Goal: Find specific page/section: Find specific page/section

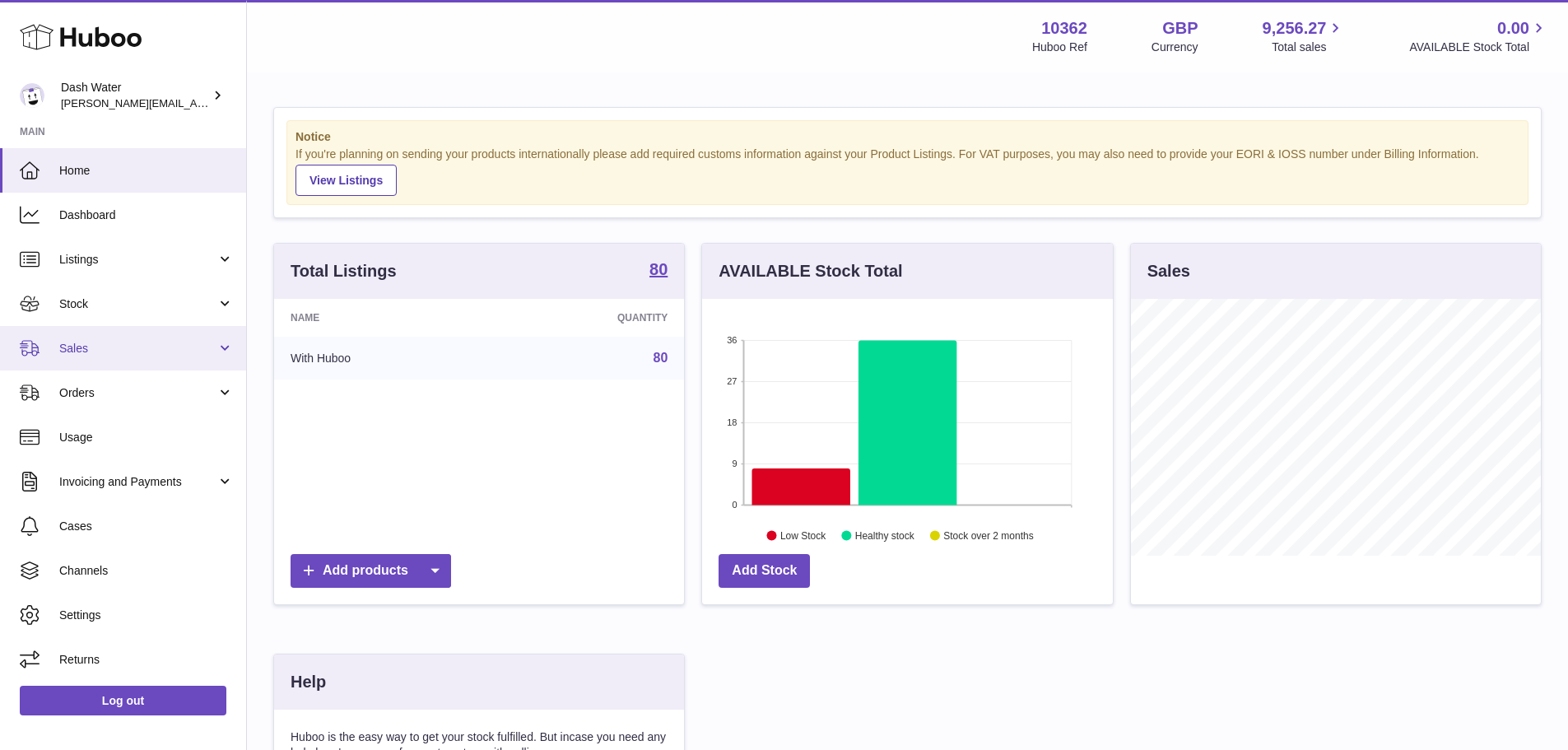
click at [145, 349] on span "Sales" at bounding box center [138, 348] width 157 height 16
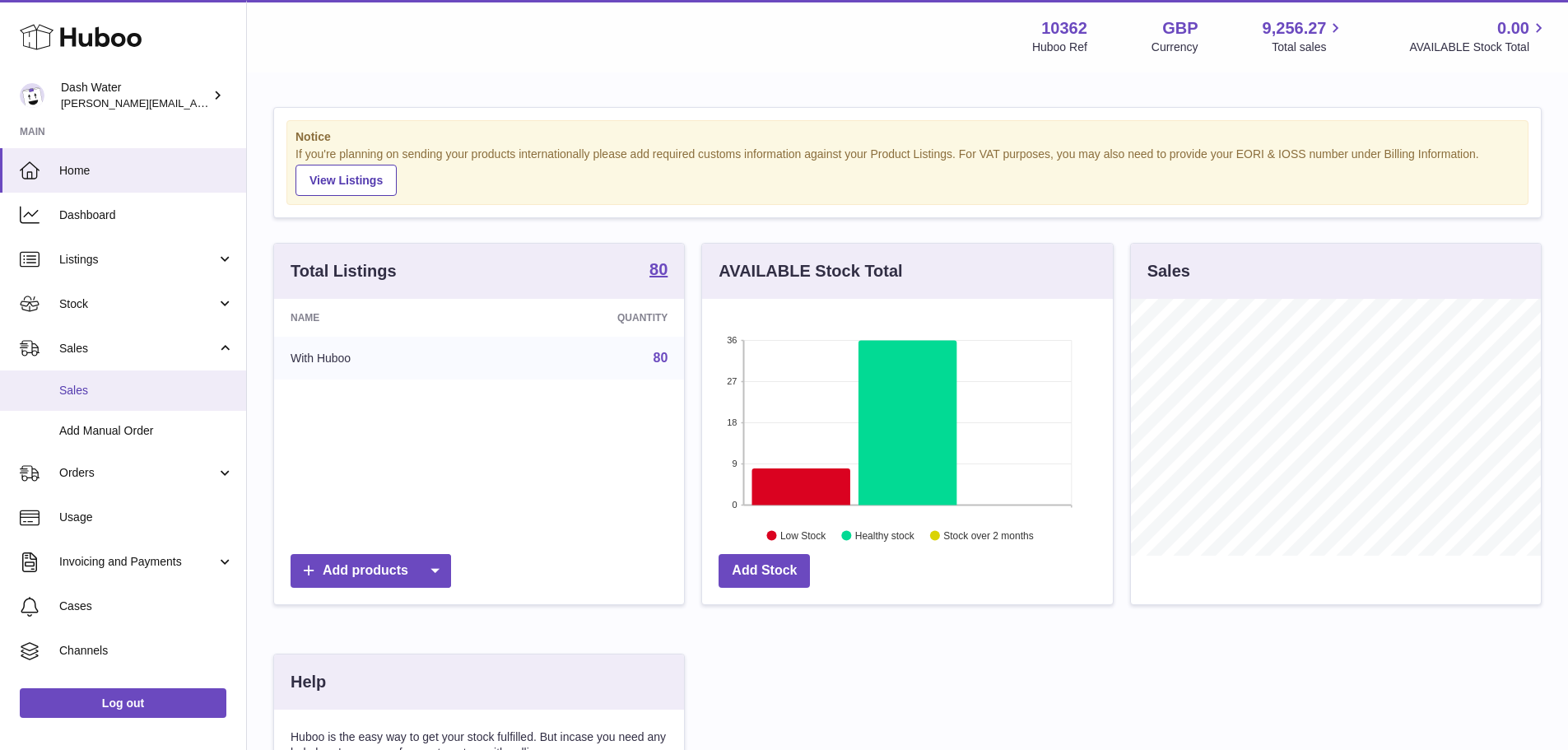
click at [131, 386] on span "Sales" at bounding box center [147, 390] width 174 height 16
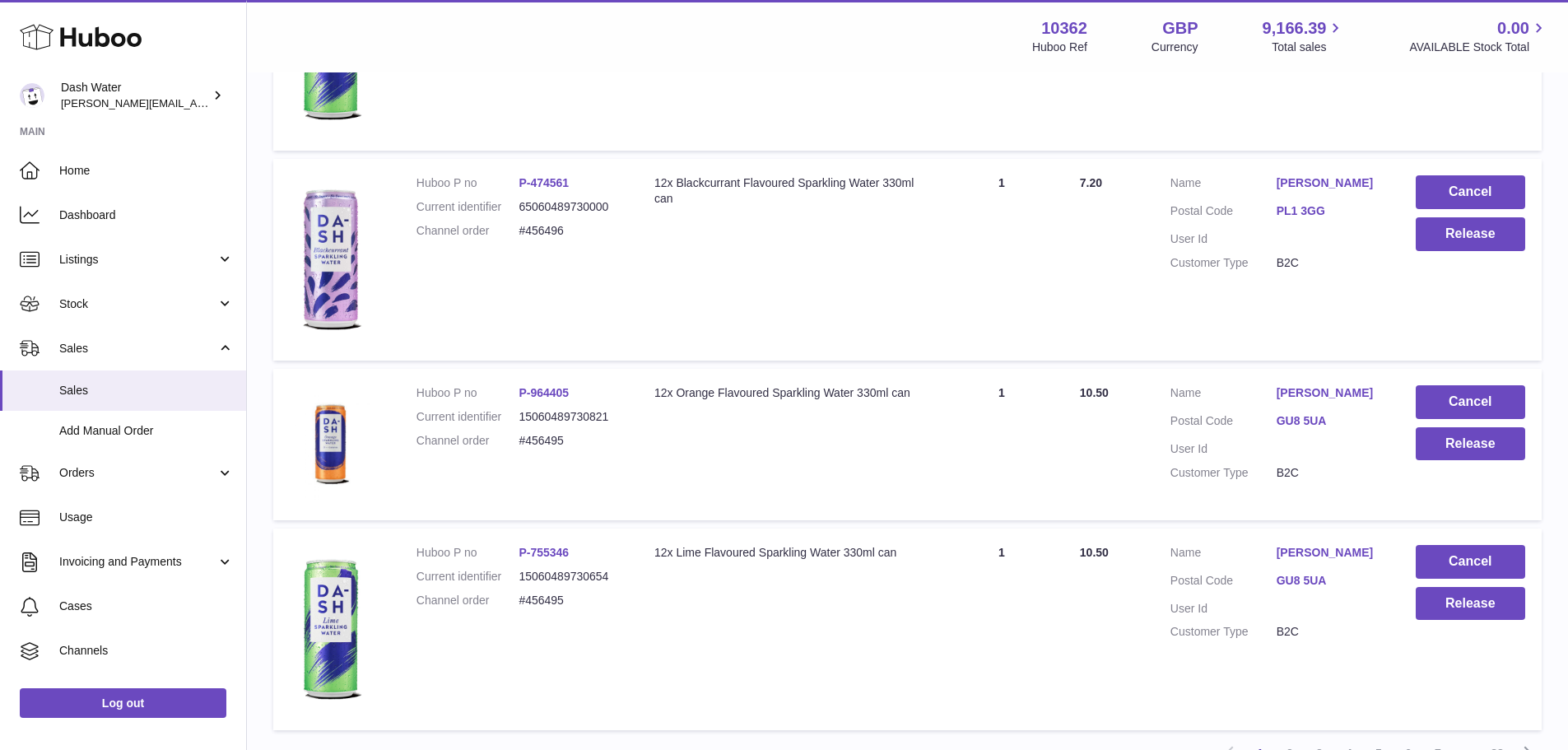
scroll to position [1682, 0]
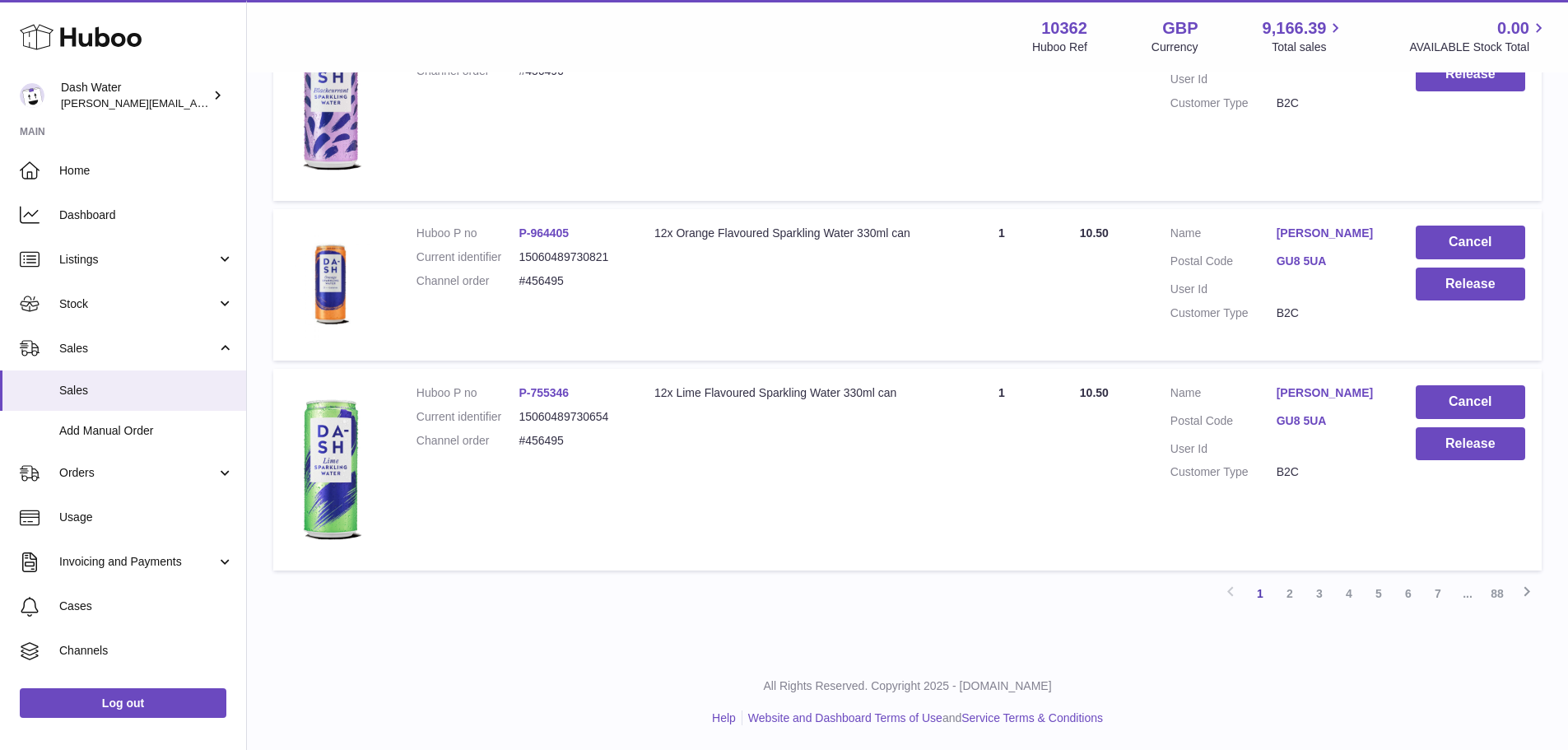
click at [1491, 590] on link "88" at bounding box center [1497, 593] width 29 height 29
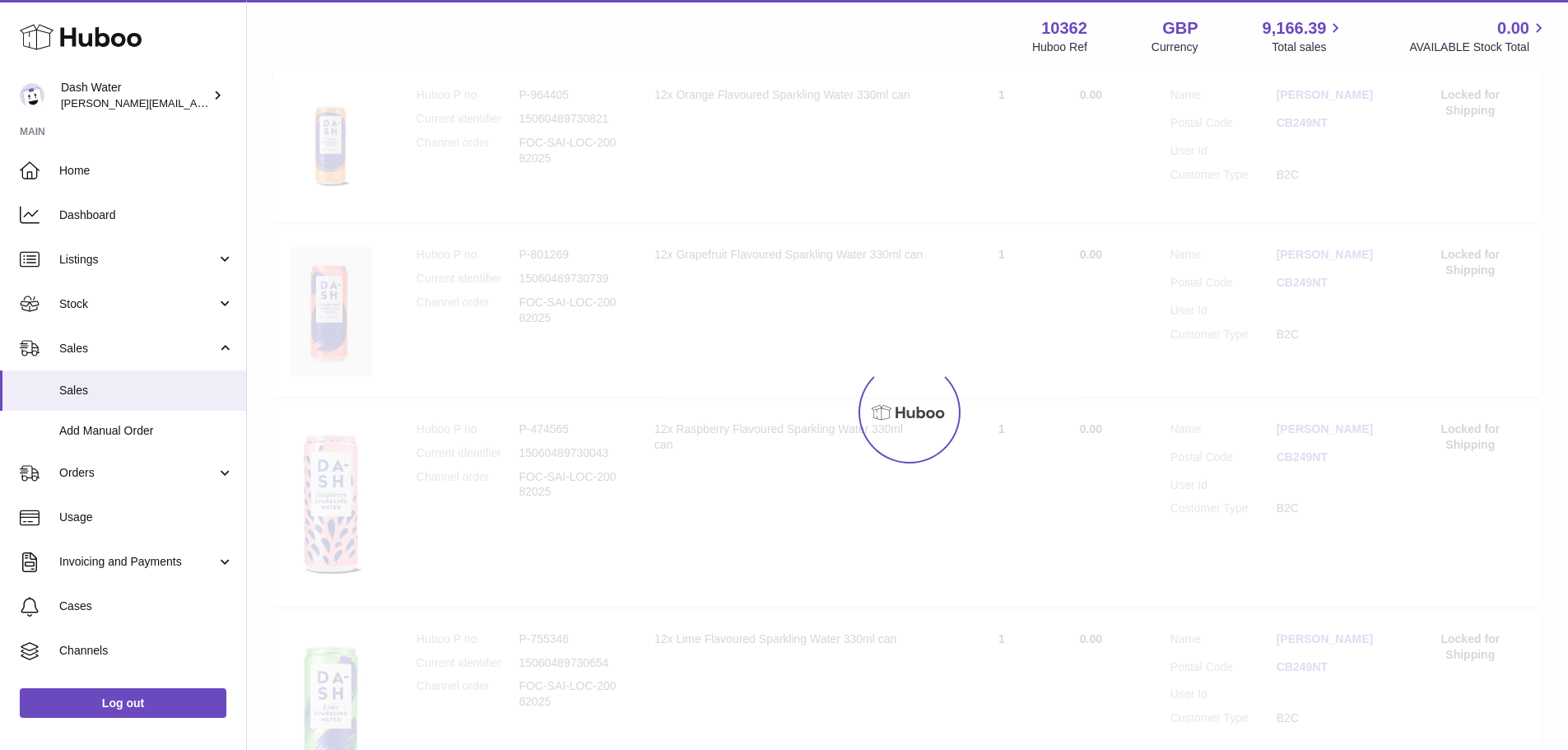
scroll to position [74, 0]
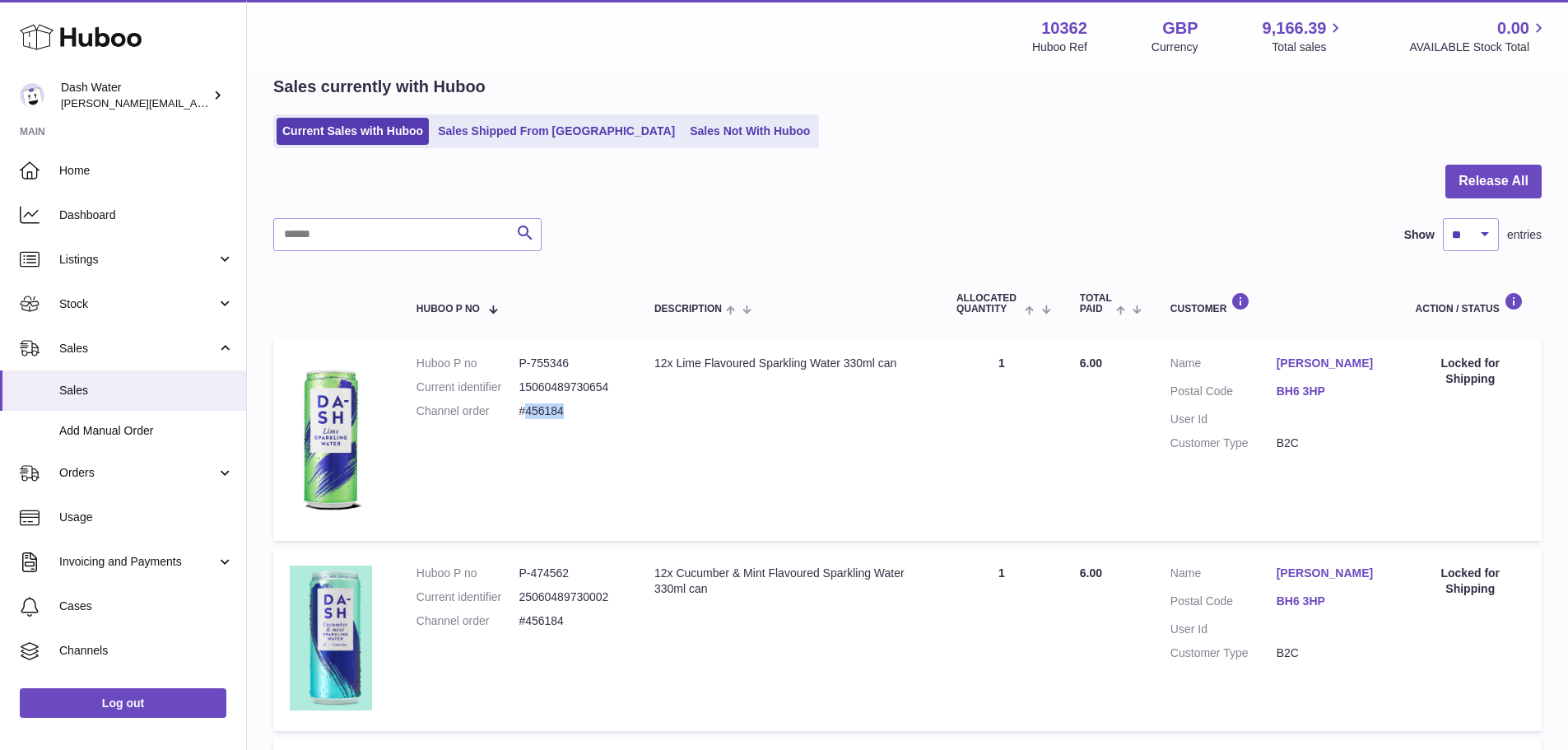
drag, startPoint x: 539, startPoint y: 412, endPoint x: 526, endPoint y: 412, distance: 13.0
click at [526, 412] on dd "#456184" at bounding box center [569, 411] width 103 height 16
click at [140, 470] on span "Orders" at bounding box center [138, 472] width 157 height 16
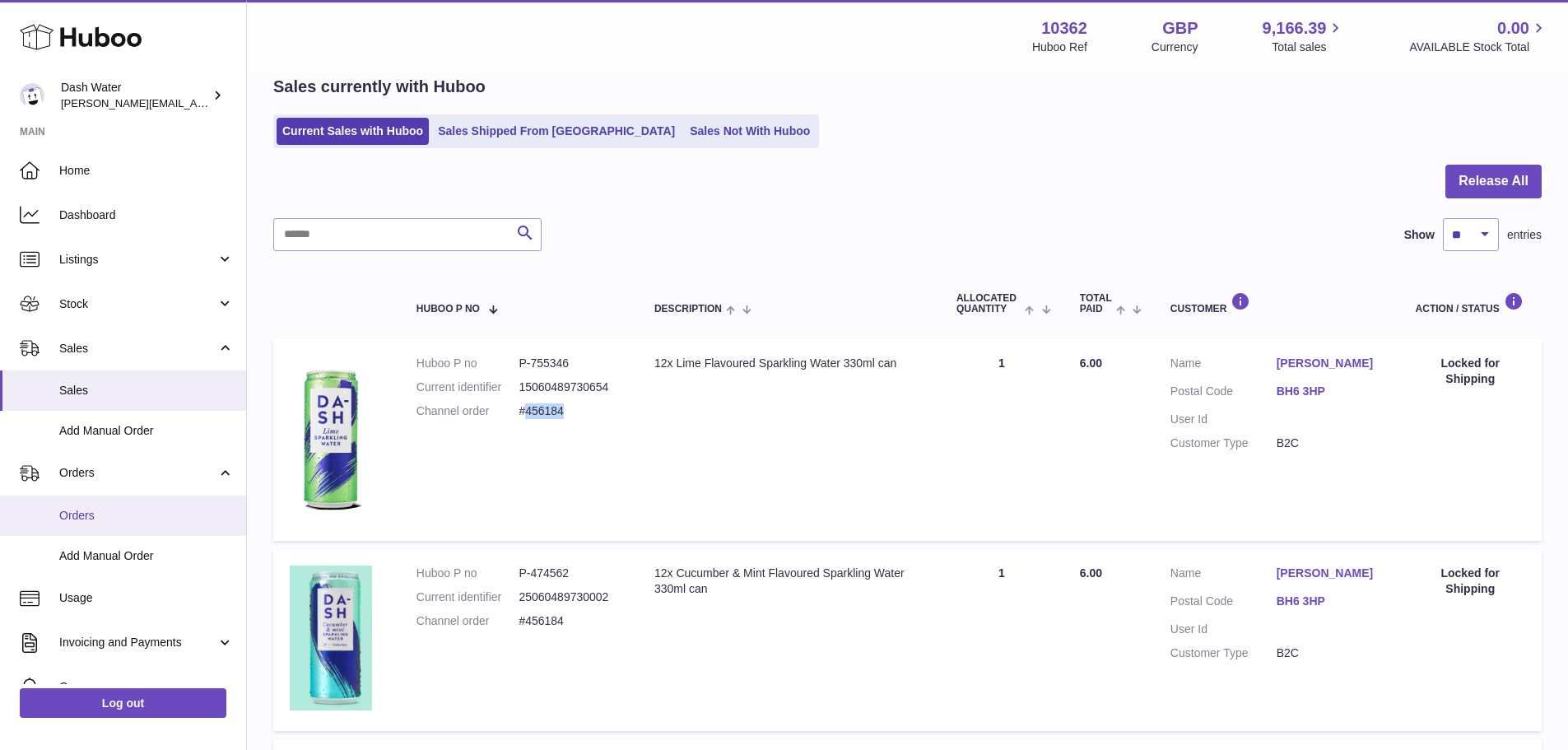
click at [101, 515] on span "Orders" at bounding box center [147, 515] width 174 height 16
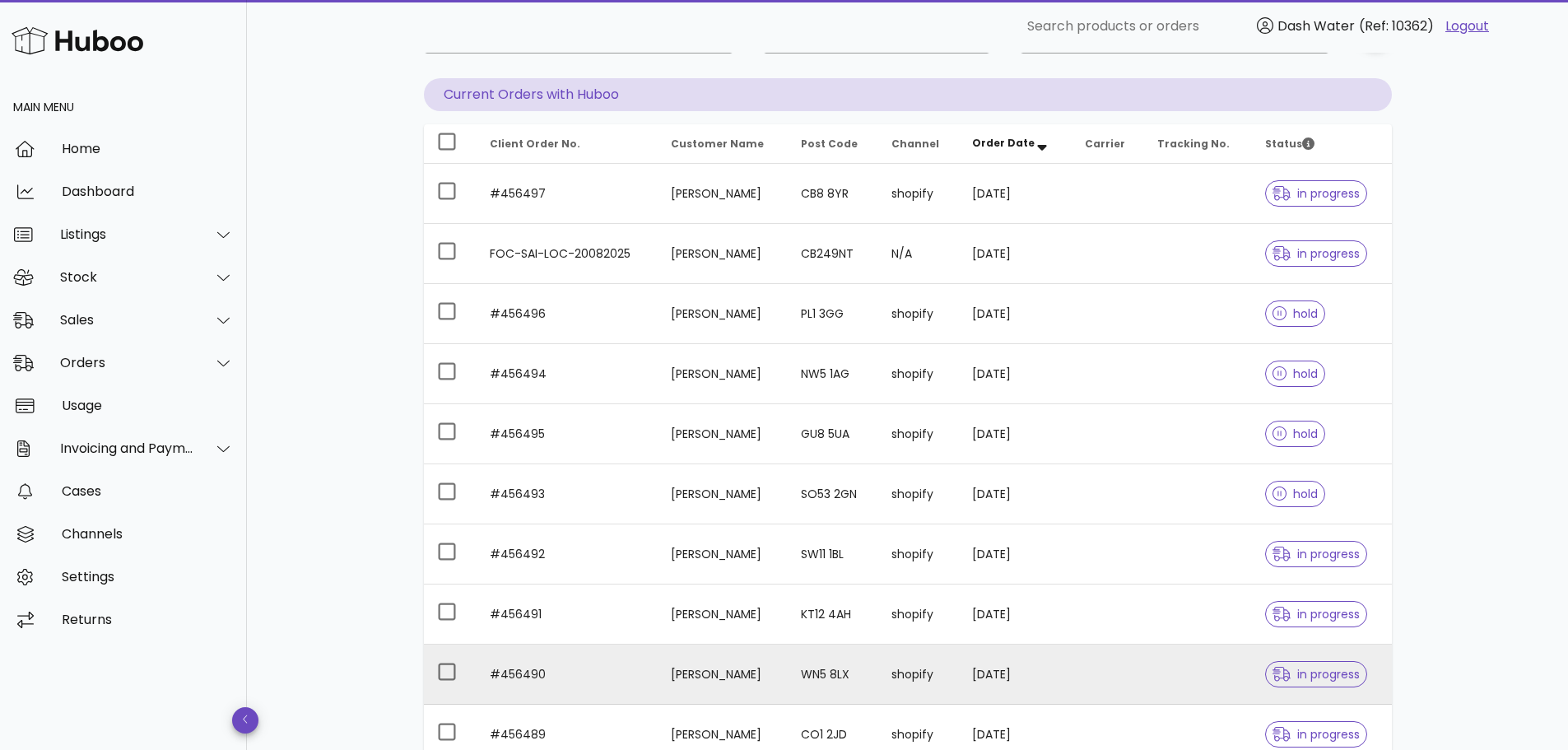
scroll to position [334, 0]
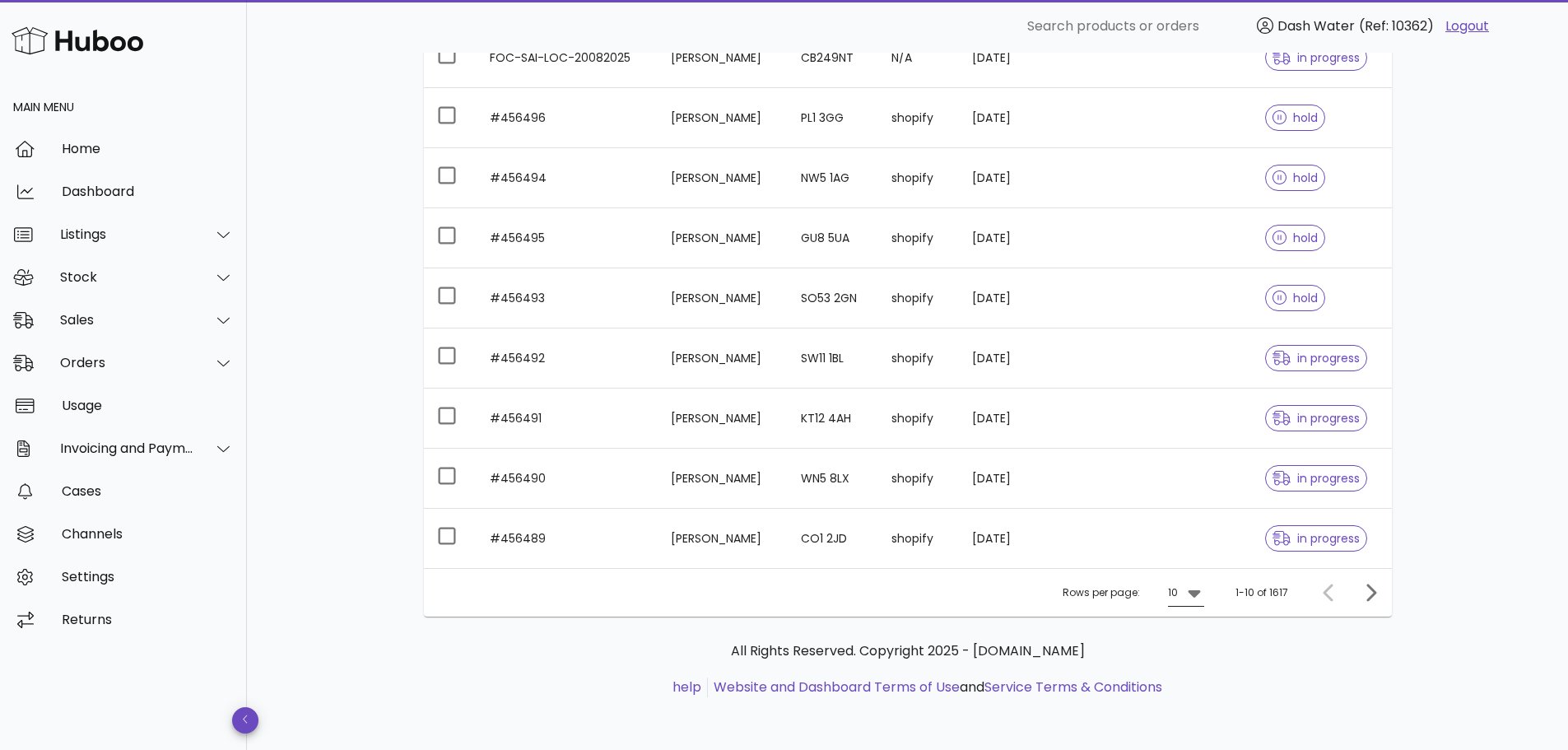
click at [1192, 599] on icon at bounding box center [1195, 593] width 20 height 20
click at [1189, 677] on div "50" at bounding box center [1191, 684] width 17 height 16
